Goal: Navigation & Orientation: Find specific page/section

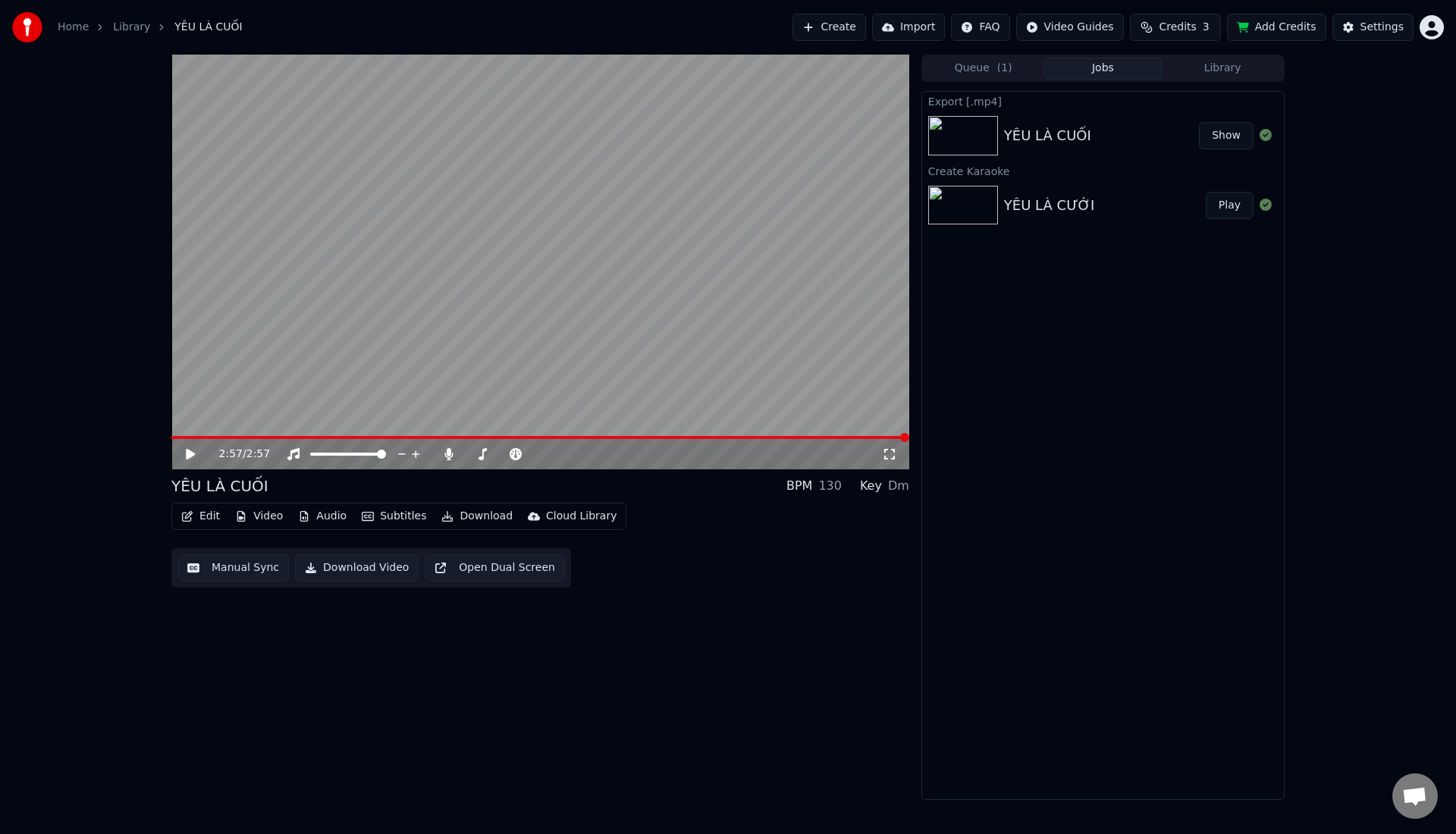
click at [184, 436] on span at bounding box center [540, 437] width 738 height 3
click at [192, 459] on icon at bounding box center [201, 454] width 35 height 12
drag, startPoint x: 371, startPoint y: 452, endPoint x: 357, endPoint y: 455, distance: 14.3
click at [357, 455] on div at bounding box center [362, 454] width 123 height 15
click at [336, 456] on span at bounding box center [323, 454] width 26 height 3
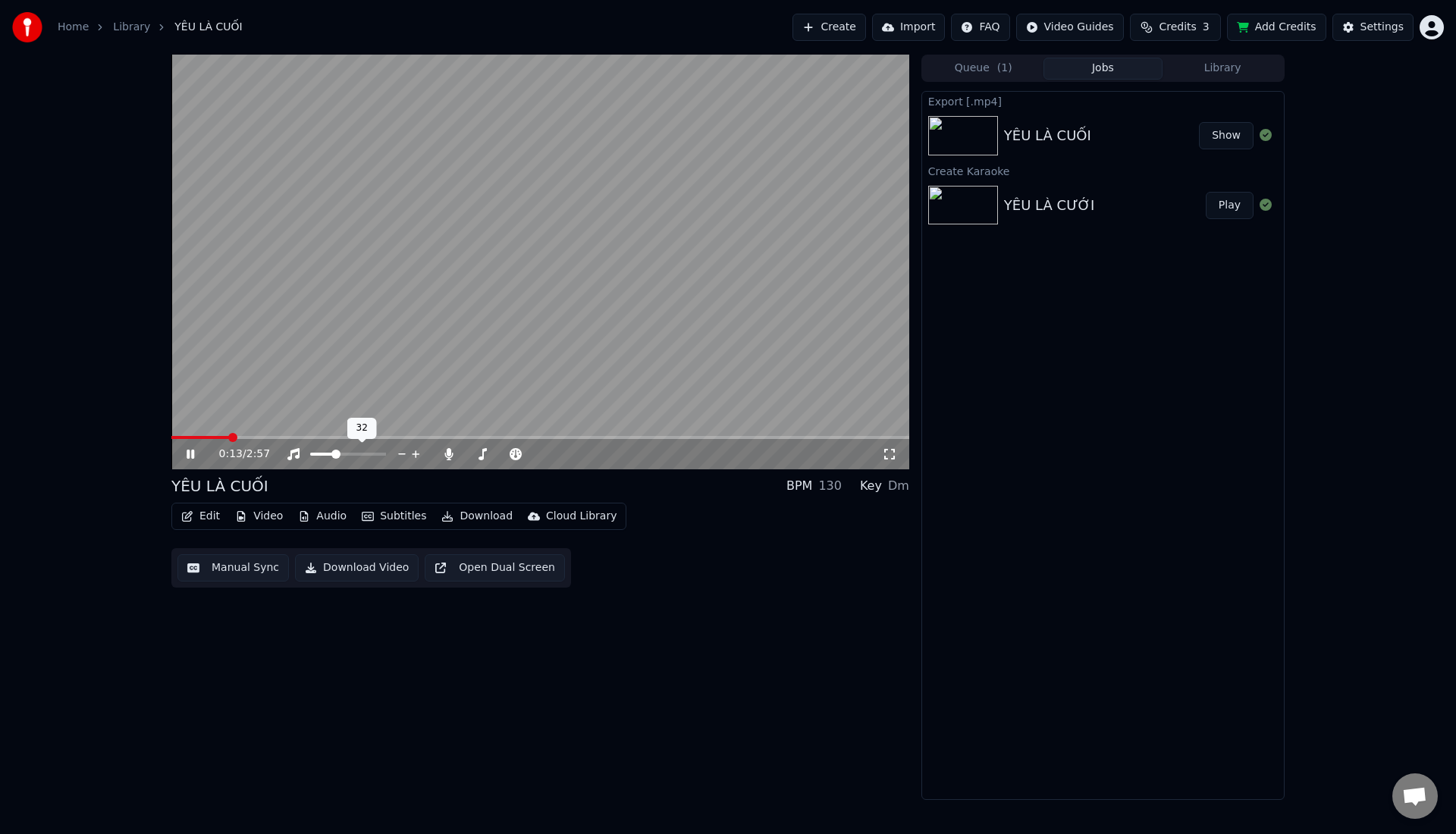
click at [334, 459] on span at bounding box center [336, 454] width 9 height 9
click at [487, 456] on span at bounding box center [476, 454] width 21 height 3
click at [487, 459] on div at bounding box center [517, 454] width 123 height 15
click at [345, 454] on span at bounding box center [346, 454] width 9 height 9
click at [805, 436] on span at bounding box center [488, 437] width 634 height 3
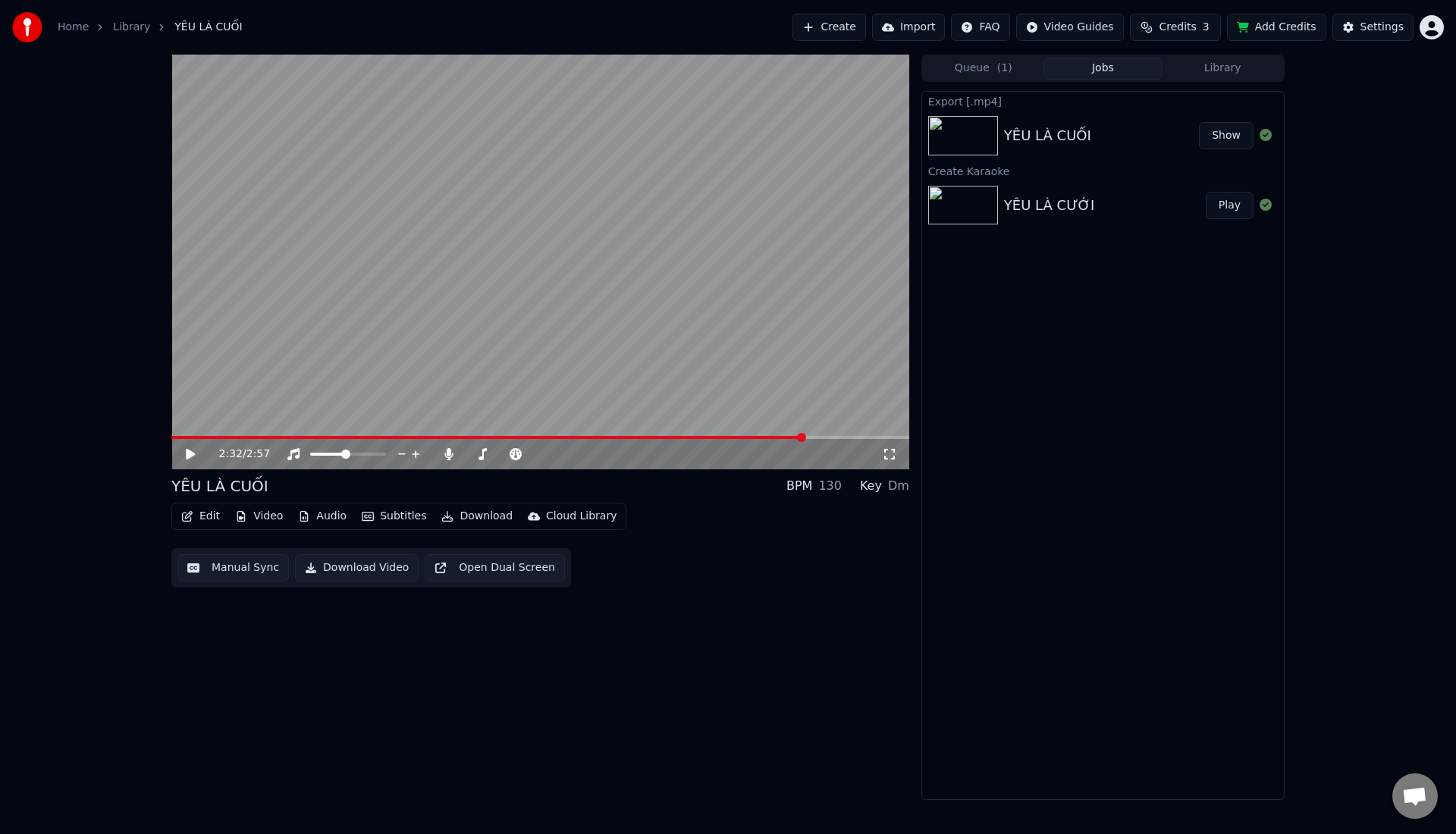
click at [192, 454] on icon at bounding box center [191, 455] width 9 height 11
click at [324, 454] on span at bounding box center [326, 454] width 9 height 9
click at [625, 437] on span at bounding box center [398, 437] width 454 height 3
click at [189, 457] on icon at bounding box center [191, 455] width 9 height 11
click at [700, 437] on span at bounding box center [436, 437] width 529 height 3
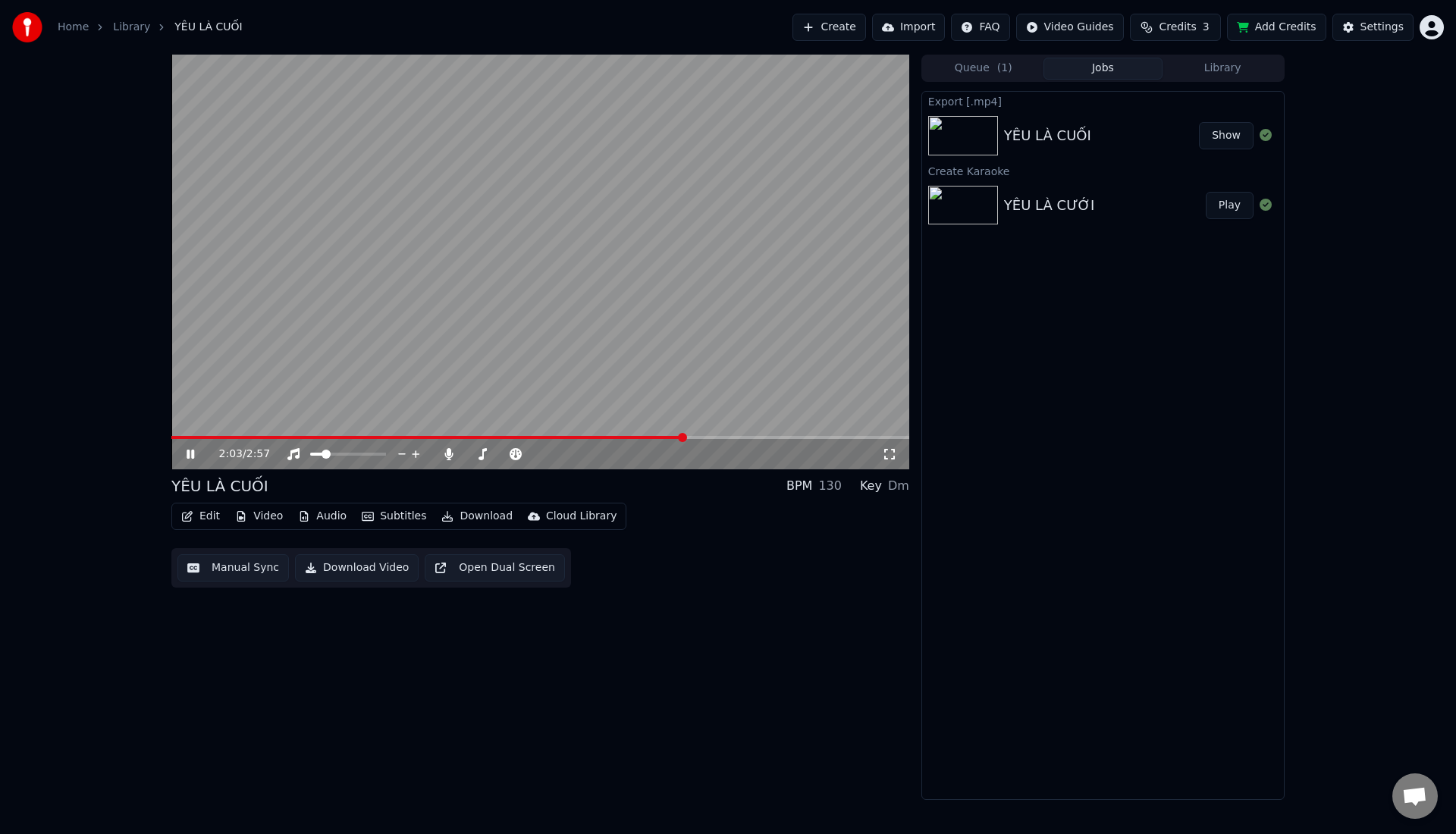
click at [684, 436] on span at bounding box center [428, 437] width 513 height 3
click at [192, 458] on icon at bounding box center [191, 454] width 7 height 9
